Goal: Task Accomplishment & Management: Use online tool/utility

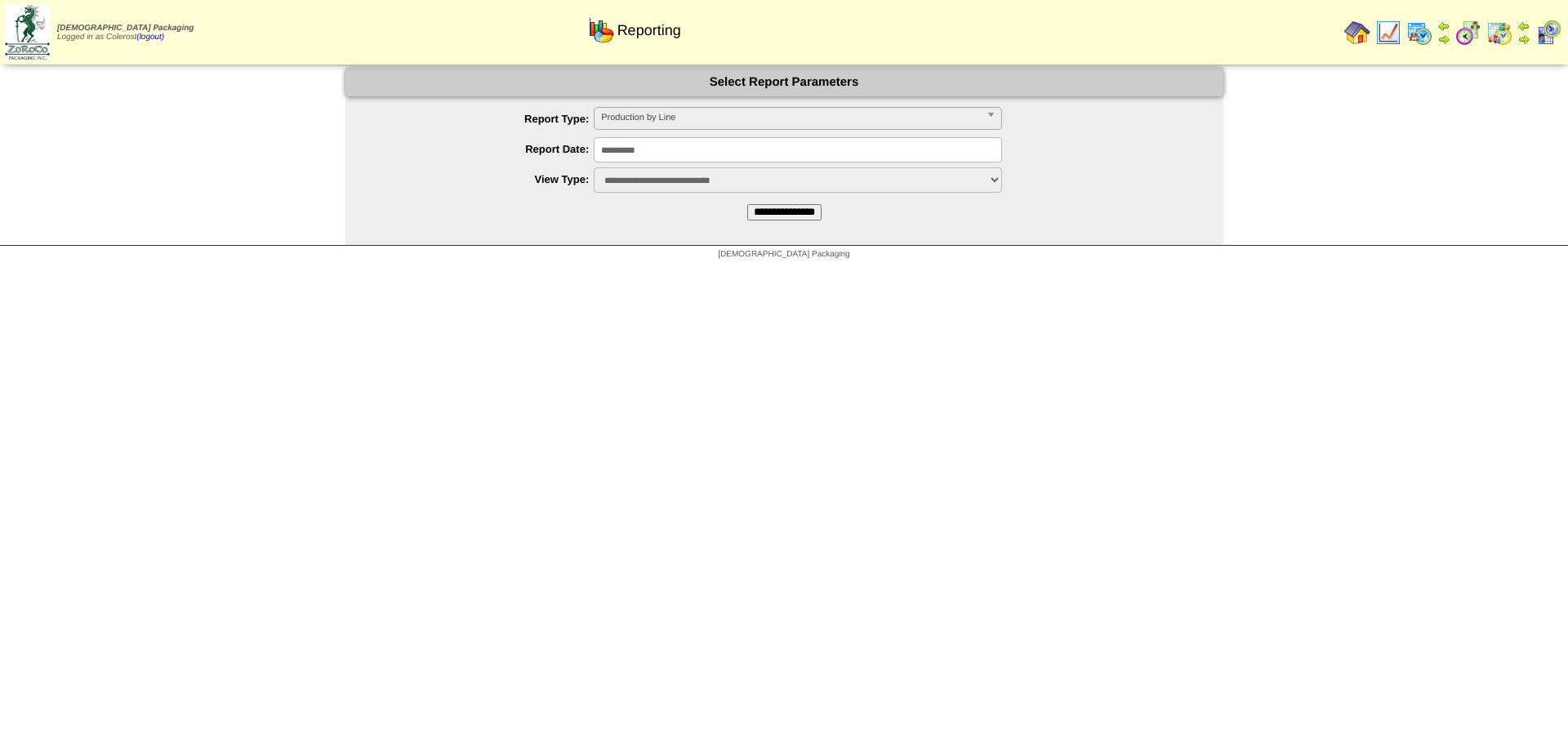
click at [630, 129] on link "Production by Line" at bounding box center [798, 118] width 408 height 22
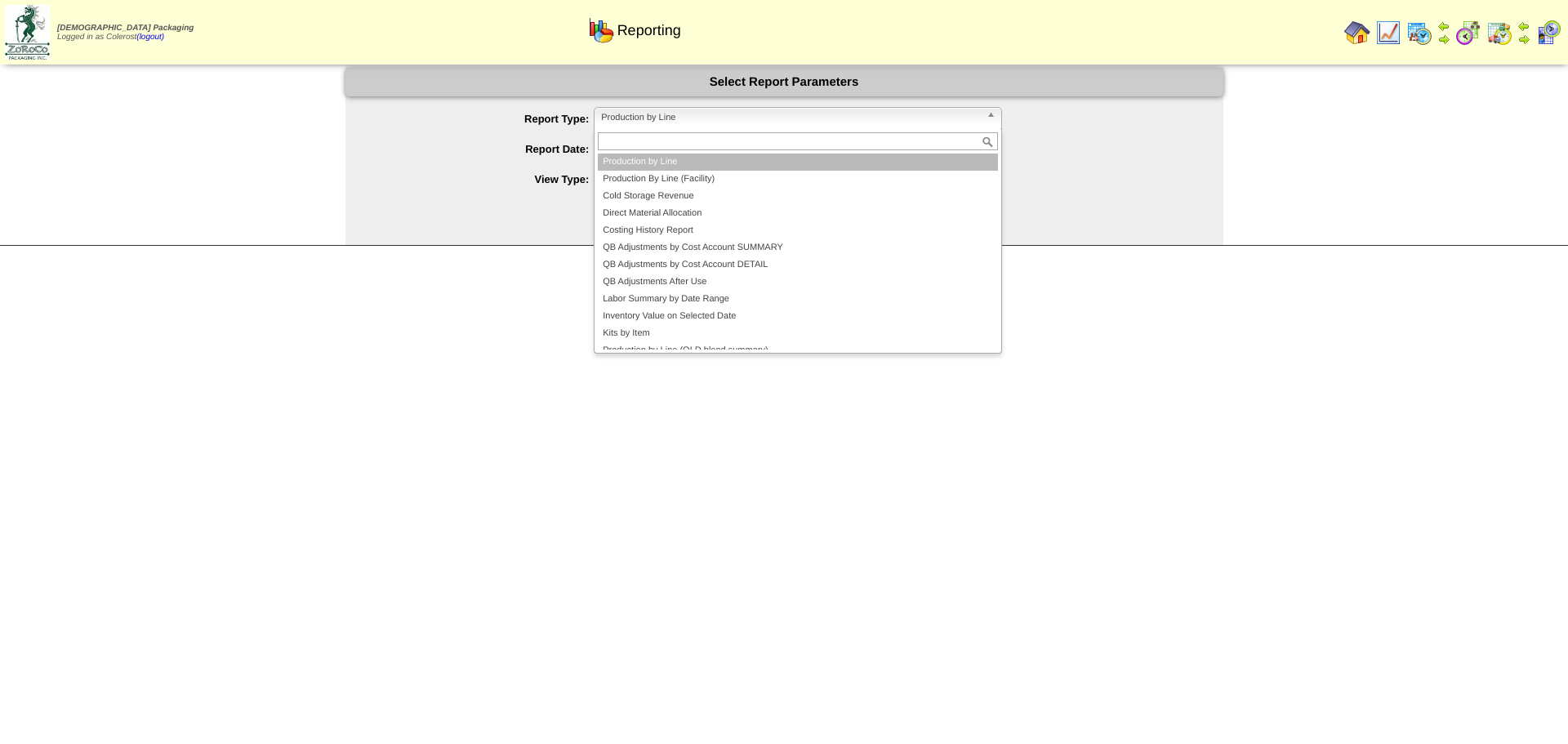
click at [631, 170] on li "Production by Line" at bounding box center [798, 162] width 400 height 17
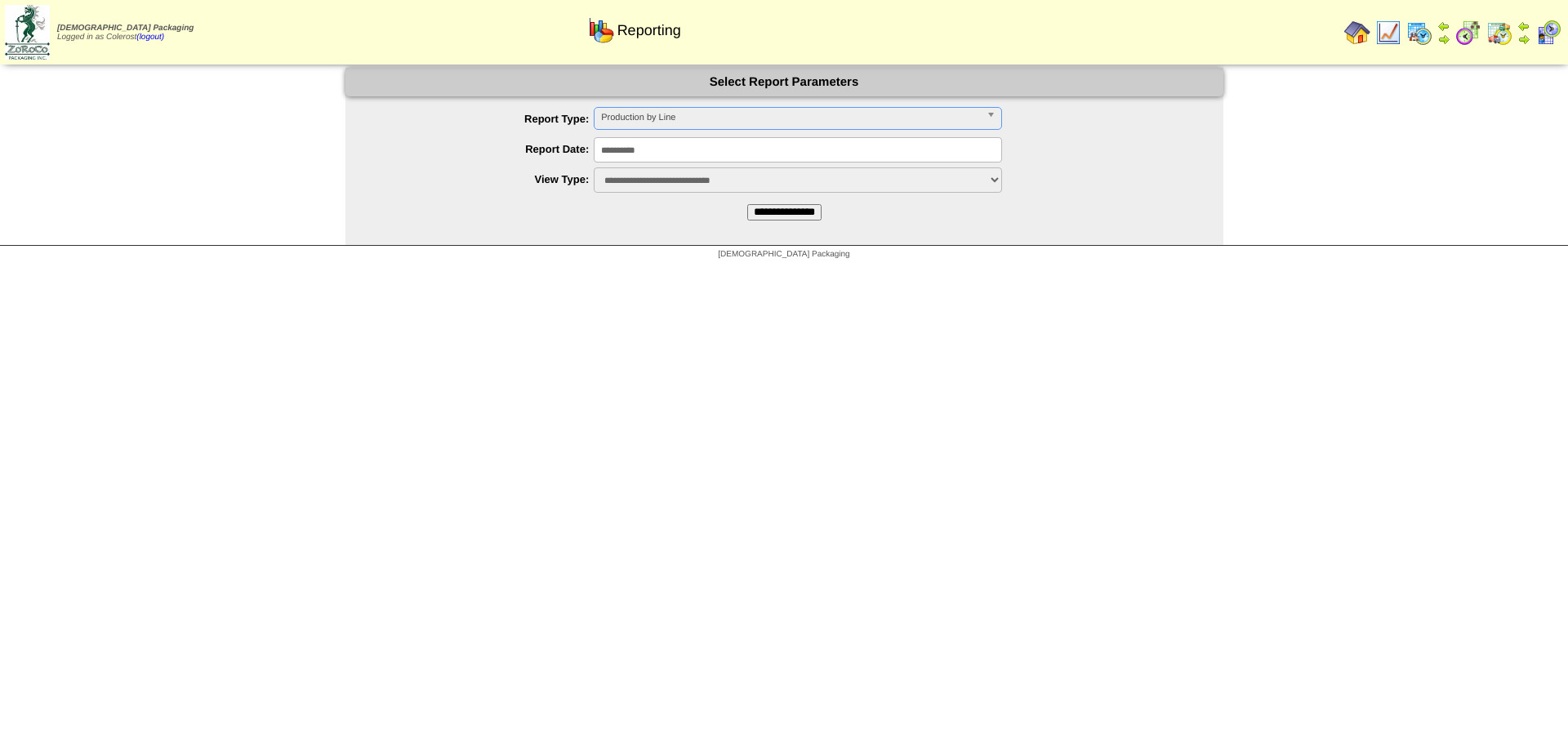
click at [651, 110] on span "Production by Line" at bounding box center [790, 118] width 379 height 20
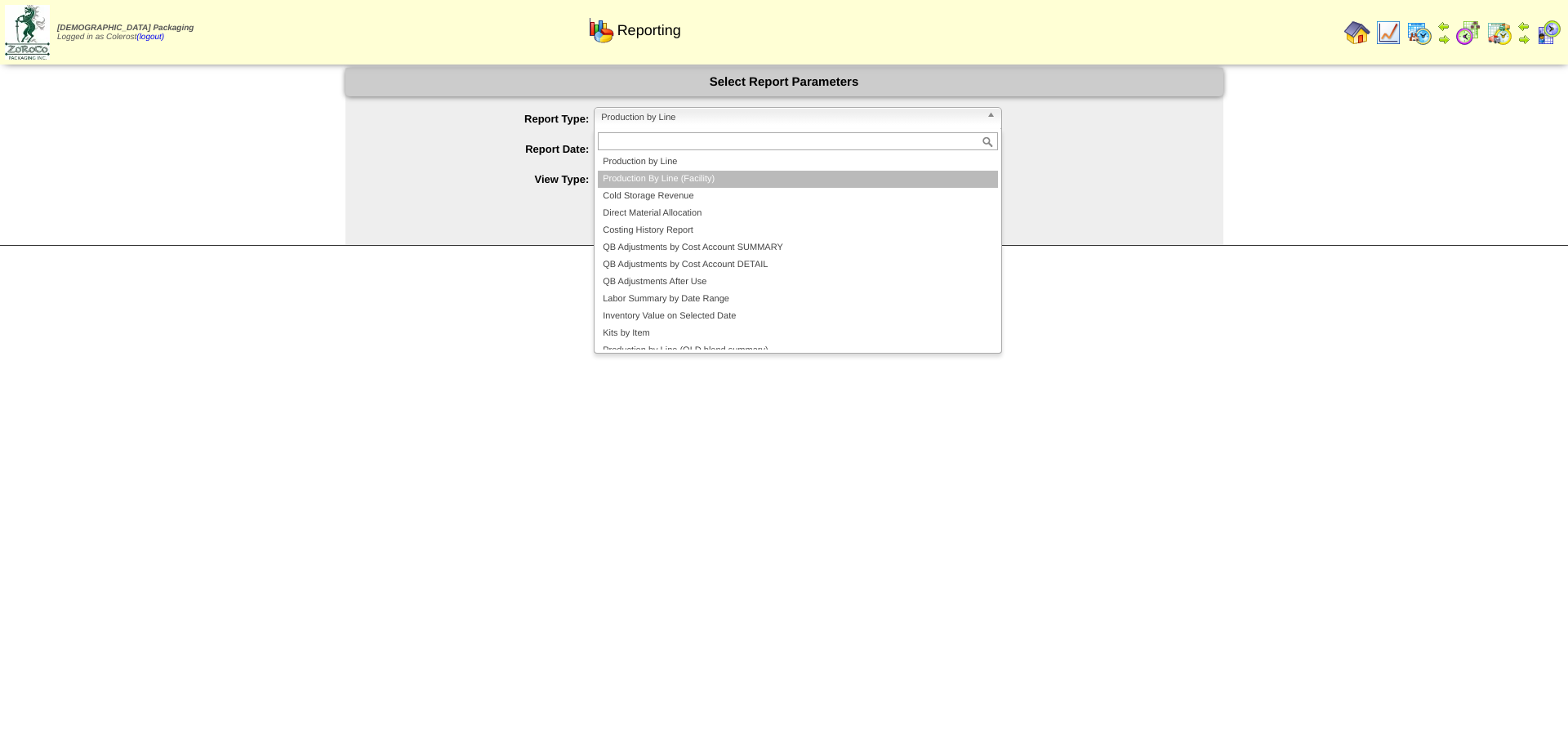
click at [624, 174] on li "Production By Line (Facility)" at bounding box center [798, 179] width 400 height 17
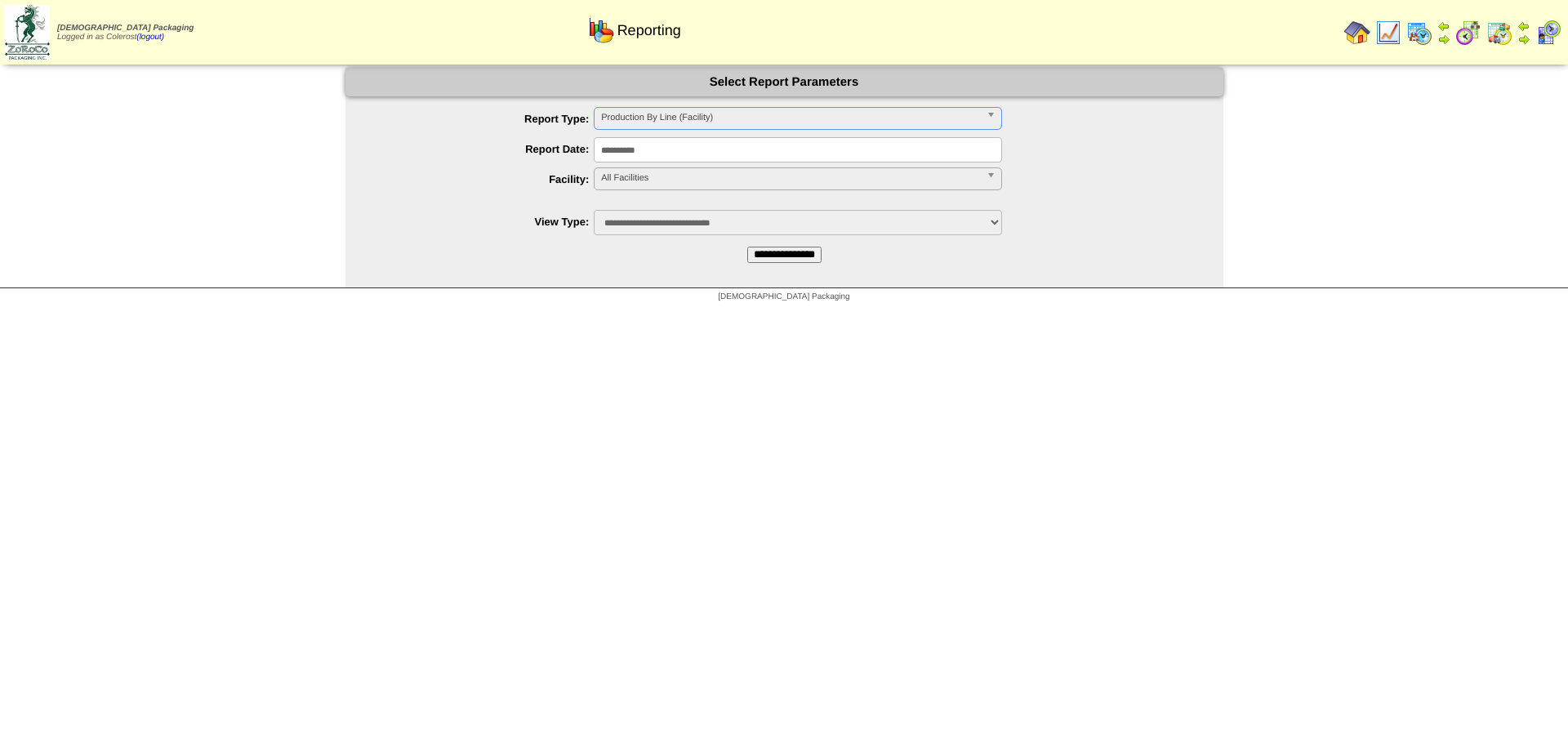
click at [620, 178] on span "All Facilities" at bounding box center [790, 178] width 379 height 20
click at [623, 211] on li "FreeFrom (FF)" at bounding box center [798, 215] width 400 height 17
click at [748, 258] on input "**********" at bounding box center [784, 255] width 75 height 16
